Goal: Transaction & Acquisition: Download file/media

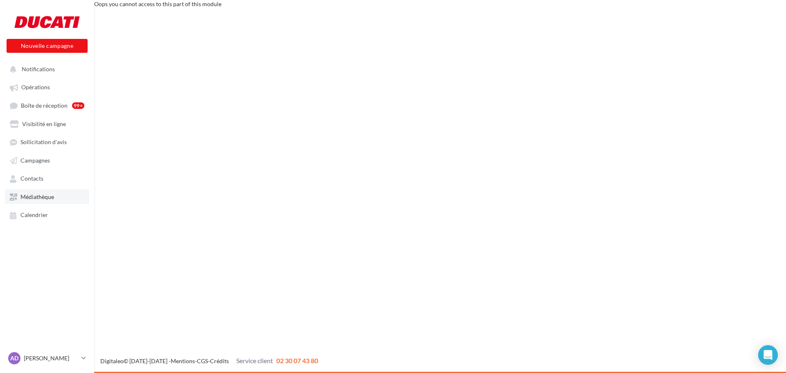
click at [52, 197] on span "Médiathèque" at bounding box center [37, 196] width 34 height 7
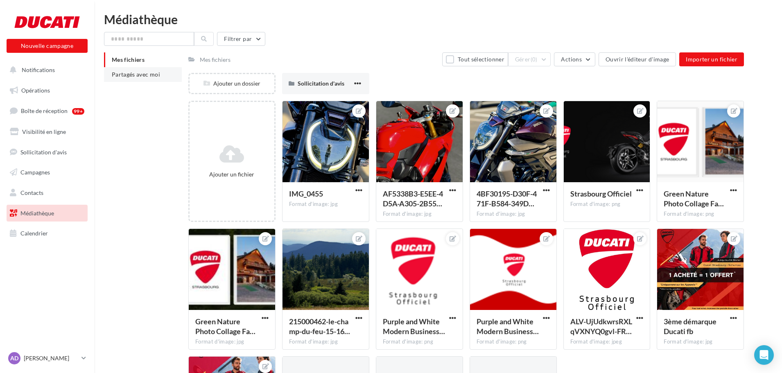
click at [140, 77] on span "Partagés avec moi" at bounding box center [136, 74] width 48 height 7
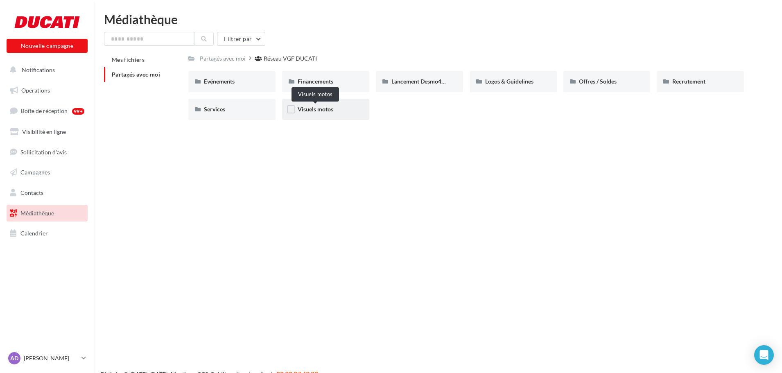
click at [319, 112] on span "Visuels motos" at bounding box center [315, 109] width 36 height 7
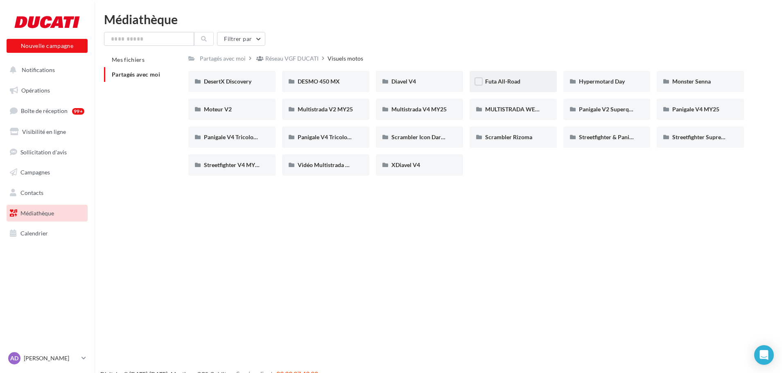
click at [488, 75] on div "Futa All-Road" at bounding box center [512, 81] width 87 height 21
click at [397, 171] on div "XDiavel V4" at bounding box center [419, 164] width 87 height 21
click at [349, 166] on span "Vidéo Multistrada Gamme" at bounding box center [330, 164] width 67 height 7
click at [221, 164] on span "Streetfighter V4 MY25" at bounding box center [233, 164] width 58 height 7
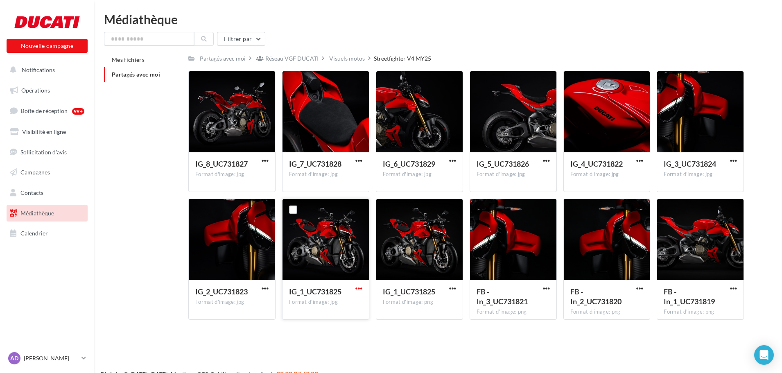
click at [362, 285] on span "button" at bounding box center [358, 288] width 7 height 7
click at [453, 287] on span "button" at bounding box center [452, 288] width 7 height 7
click at [441, 304] on button "Télécharger" at bounding box center [417, 304] width 82 height 21
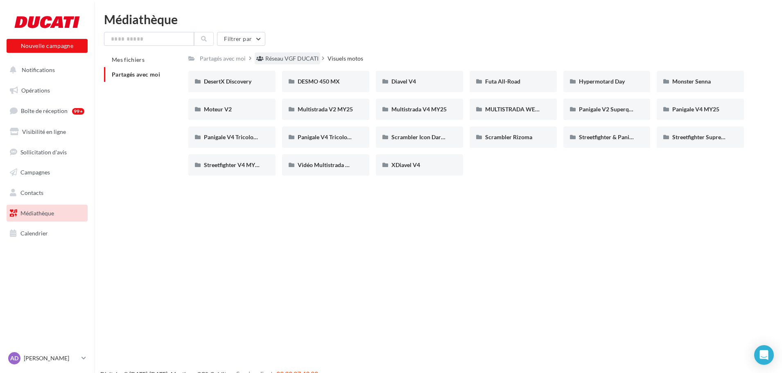
click at [283, 52] on div "Réseau VGF DUCATI" at bounding box center [287, 58] width 65 height 12
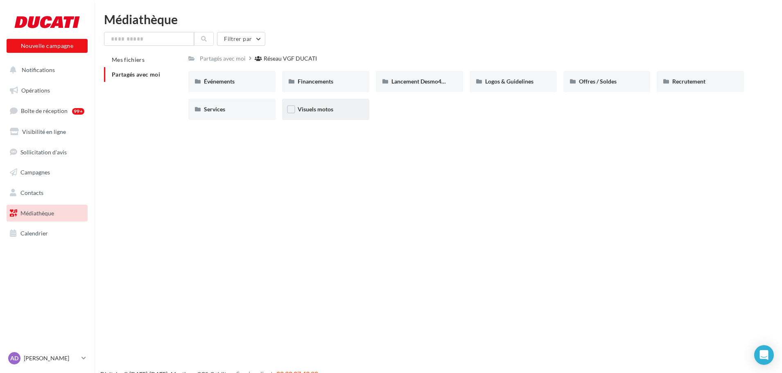
click at [350, 115] on div "Visuels motos" at bounding box center [325, 109] width 87 height 21
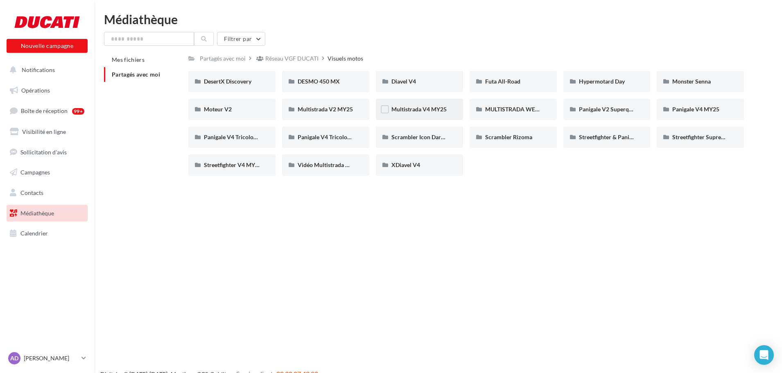
click at [396, 112] on span "Multistrada V4 MY25" at bounding box center [418, 109] width 55 height 7
